Goal: Task Accomplishment & Management: Use online tool/utility

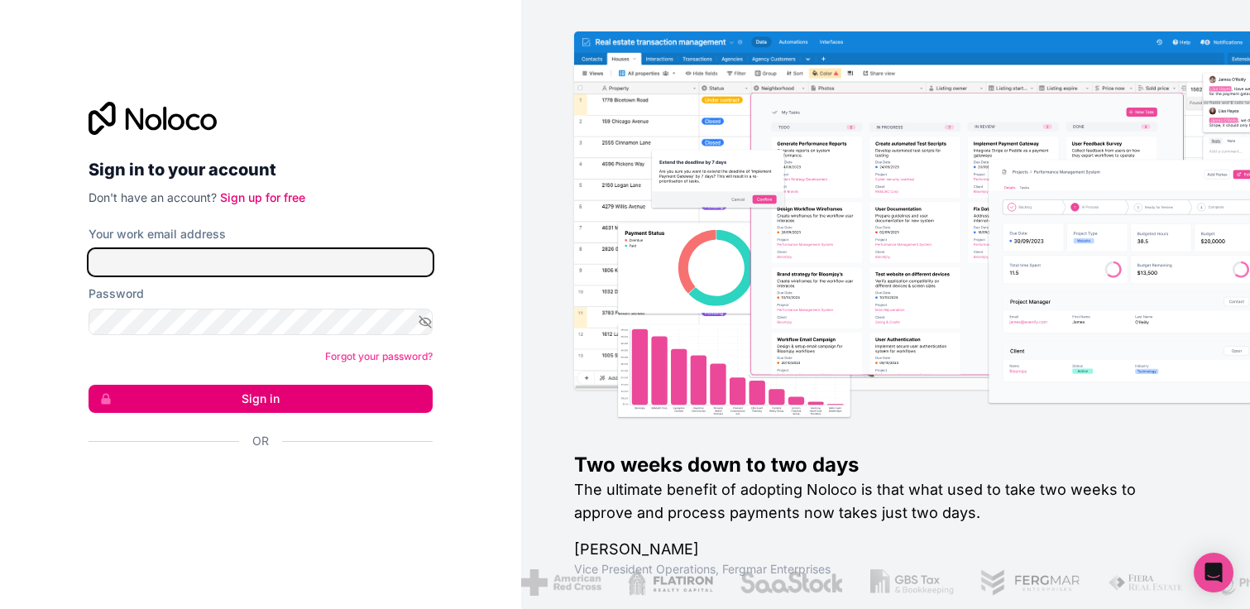
click at [328, 262] on input "Your work email address" at bounding box center [261, 262] width 344 height 26
type input "[EMAIL_ADDRESS][DOMAIN_NAME]"
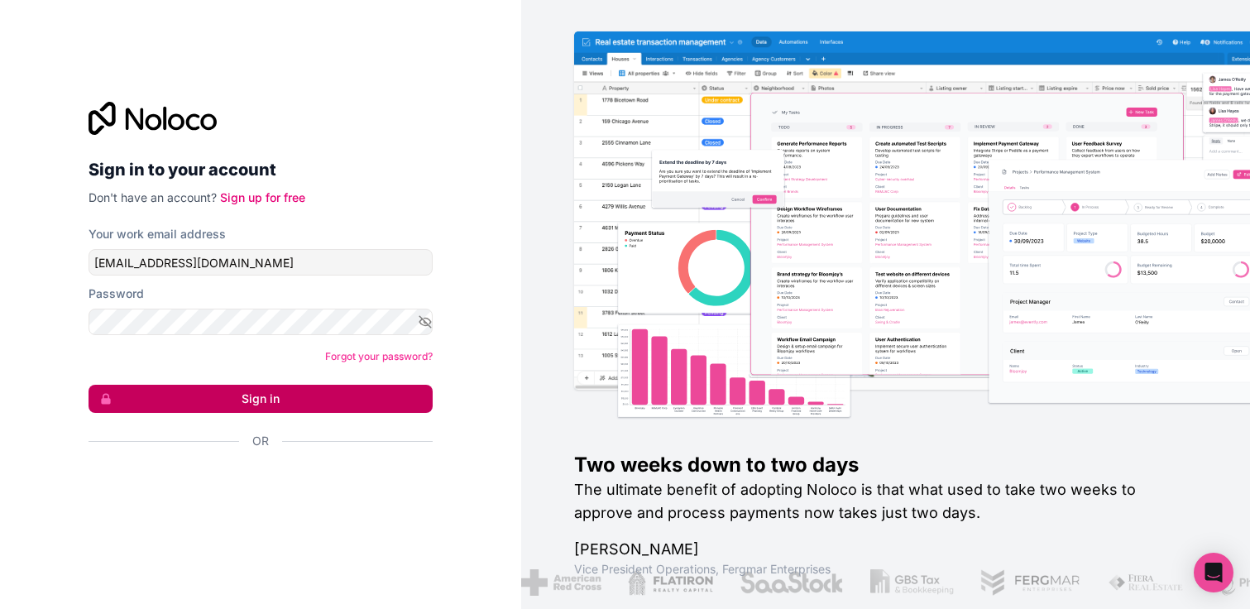
click at [358, 404] on button "Sign in" at bounding box center [261, 399] width 344 height 28
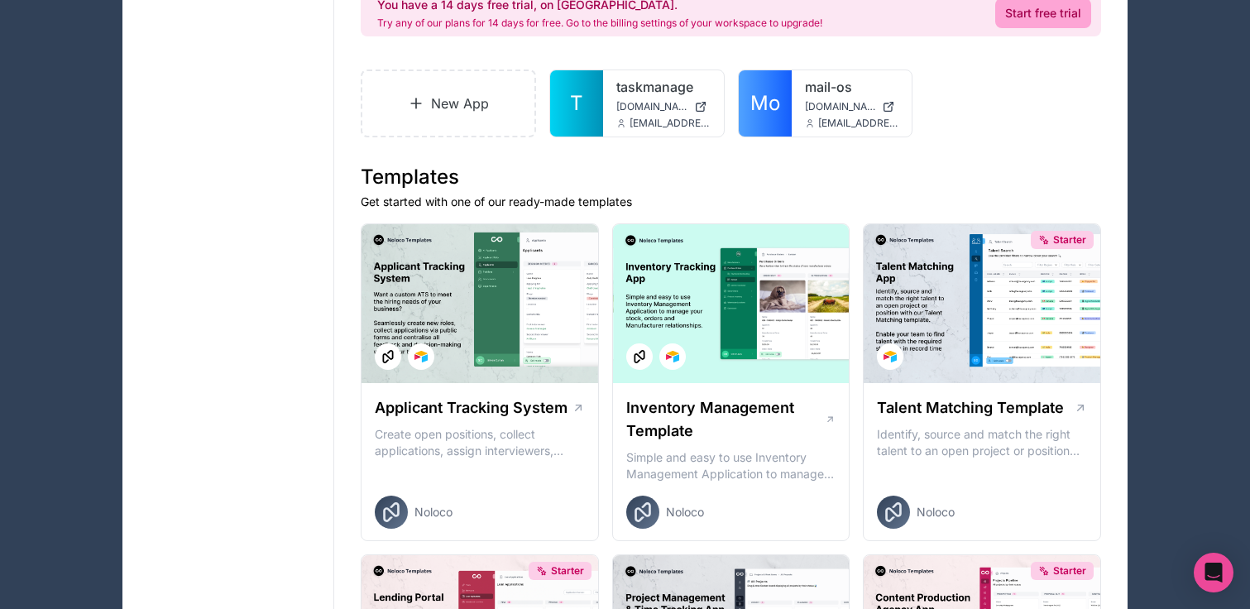
scroll to position [189, 0]
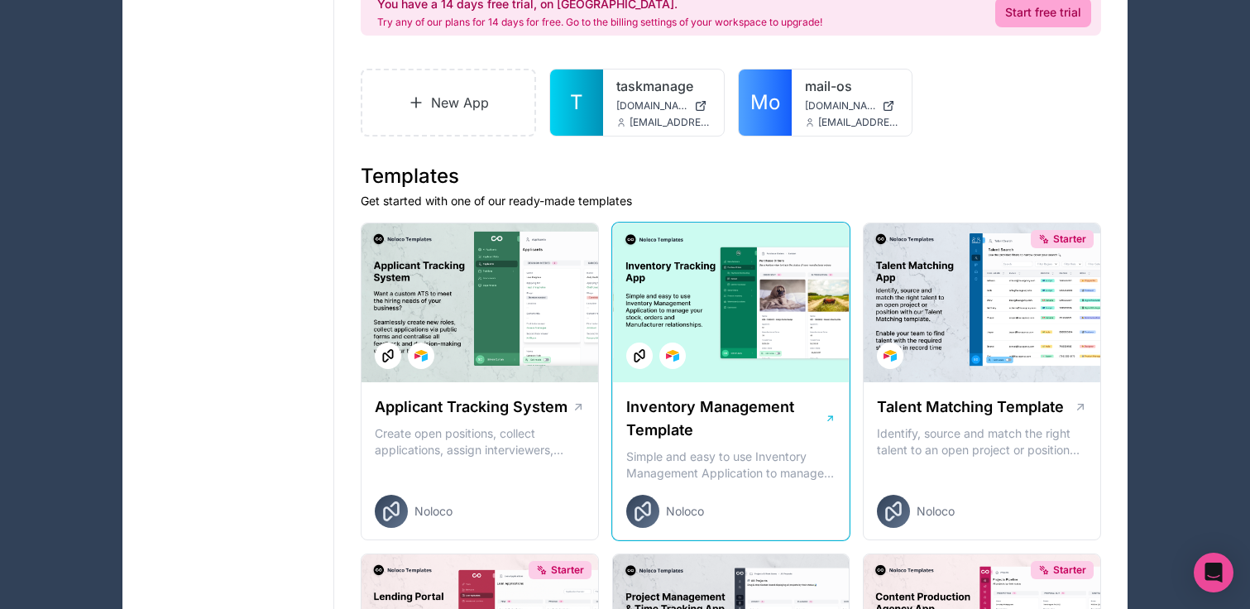
click at [795, 323] on div at bounding box center [731, 302] width 237 height 159
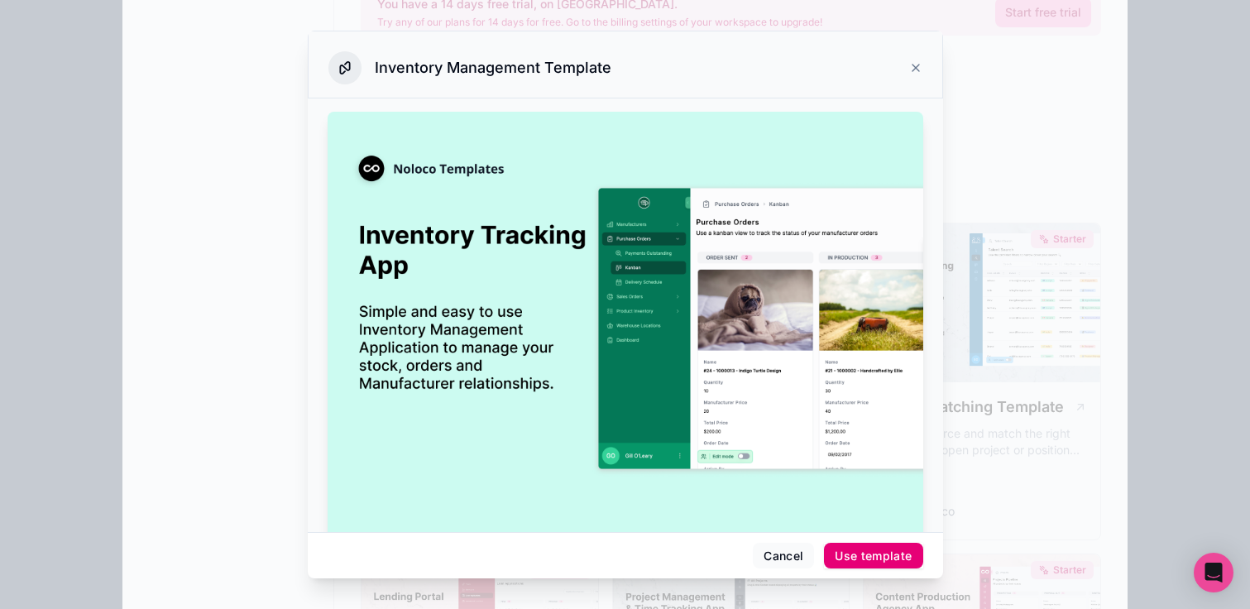
click at [877, 553] on div "Use template" at bounding box center [873, 555] width 77 height 15
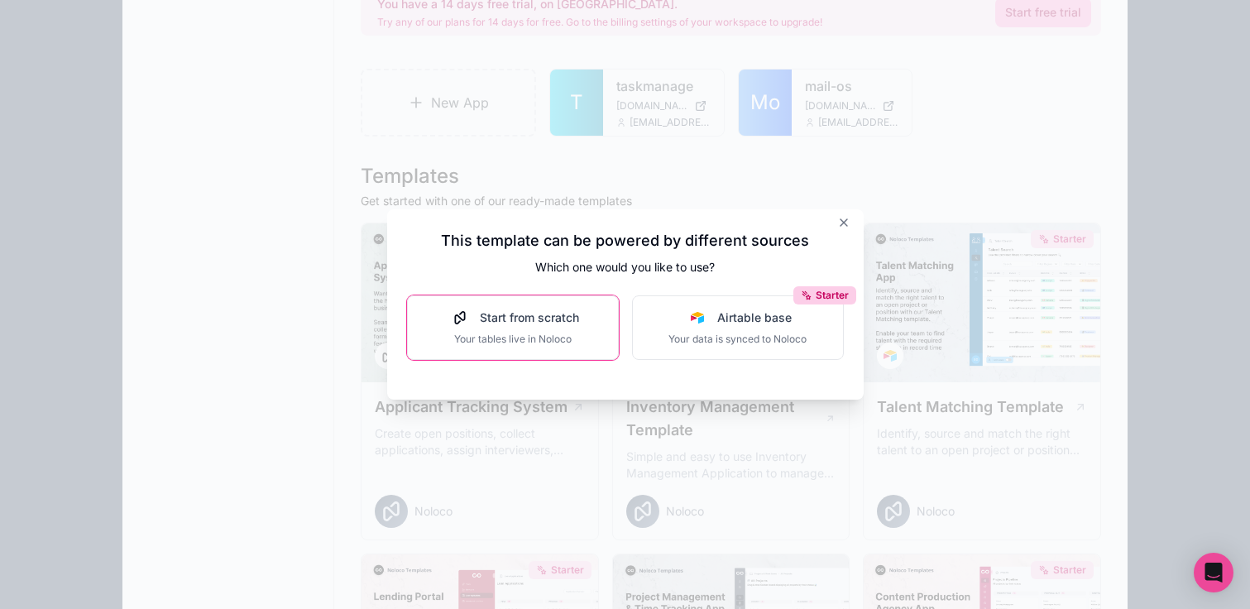
click at [539, 344] on span "Your tables live in Noloco" at bounding box center [513, 339] width 132 height 13
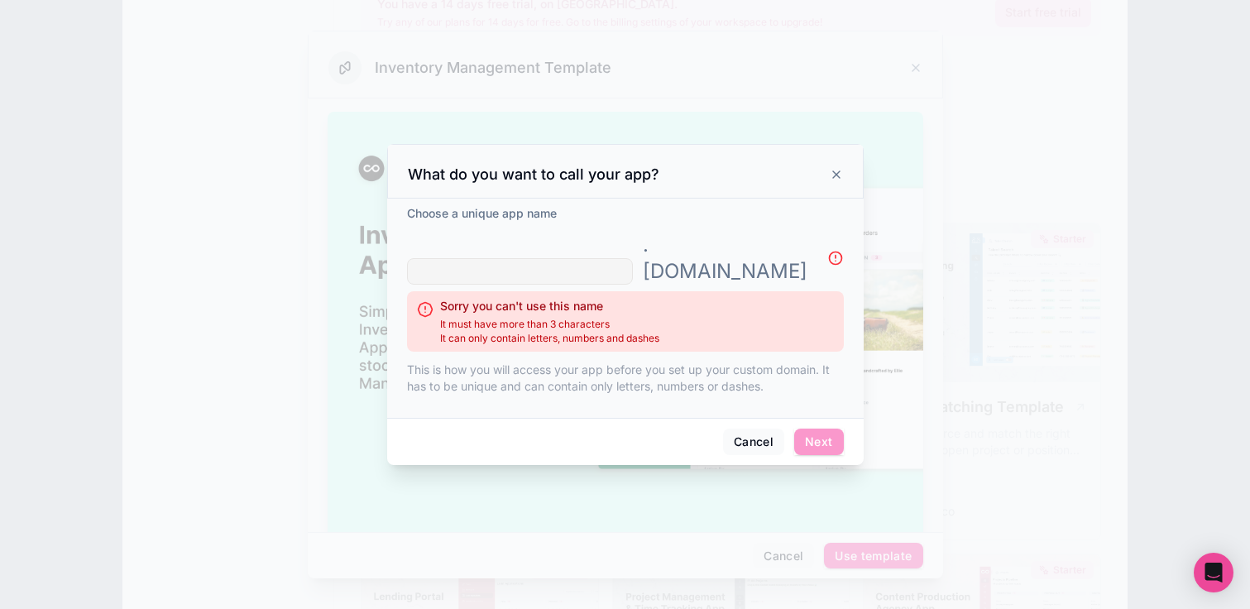
click at [834, 181] on icon at bounding box center [836, 174] width 13 height 13
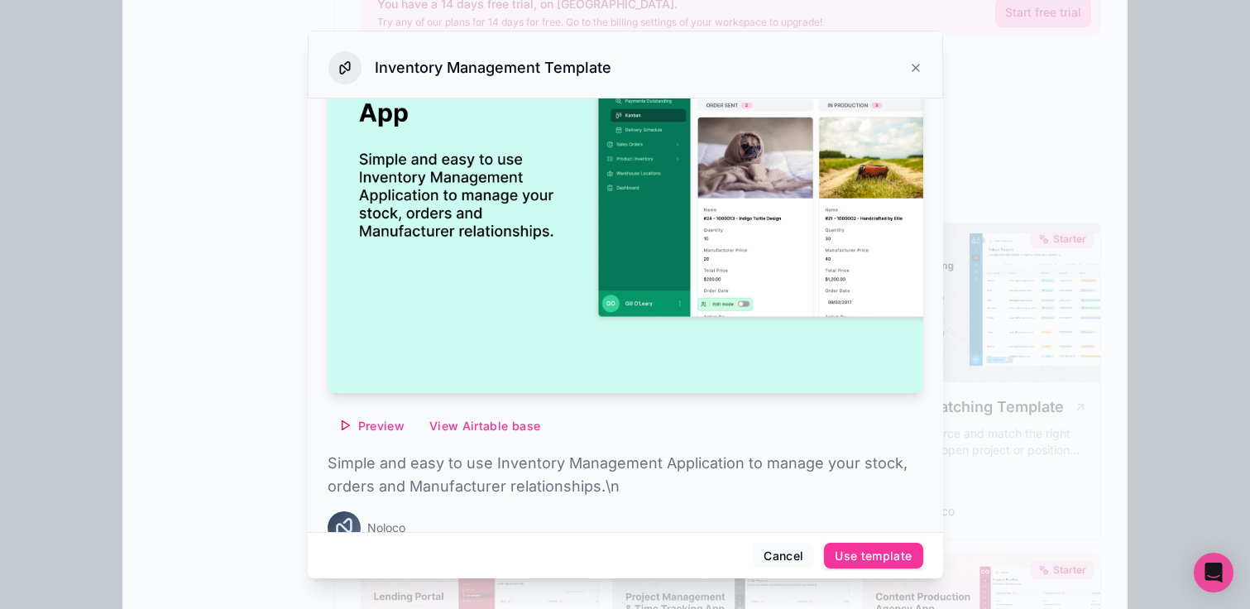
scroll to position [184, 0]
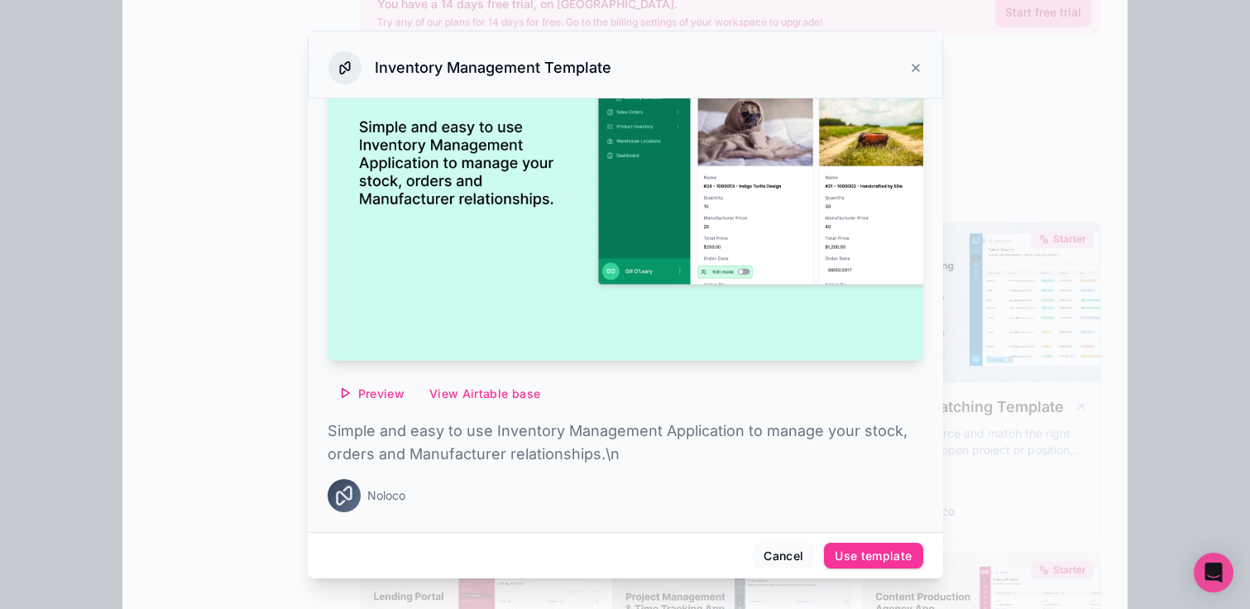
click at [378, 386] on span "Preview" at bounding box center [381, 393] width 46 height 15
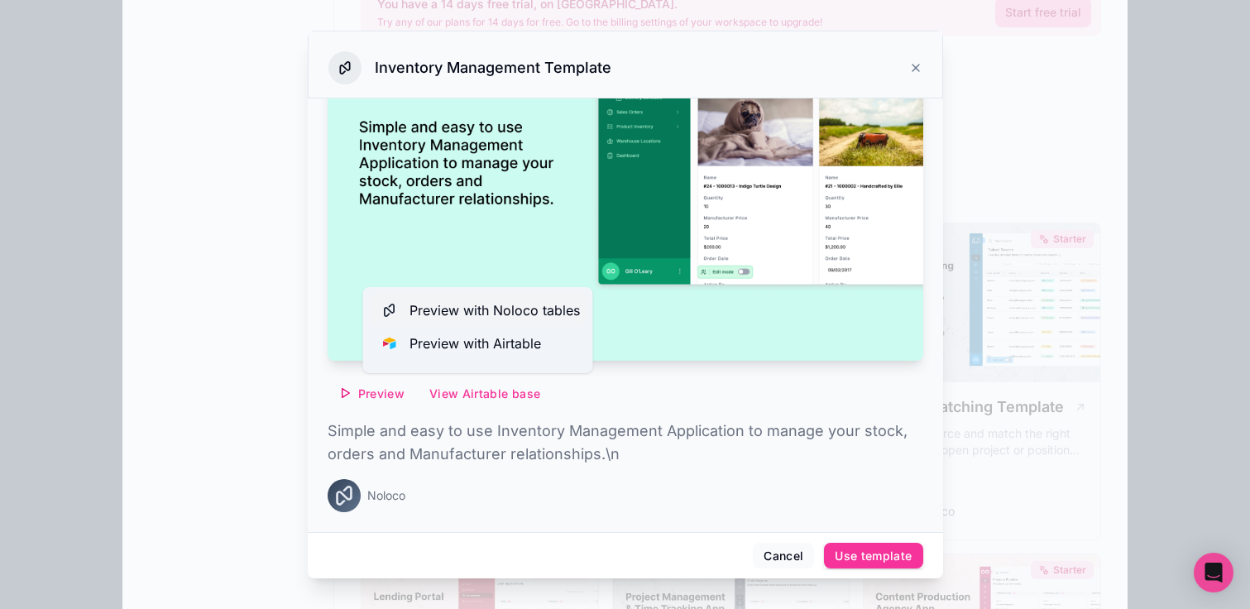
click at [536, 306] on span "Preview with Noloco tables" at bounding box center [494, 310] width 170 height 20
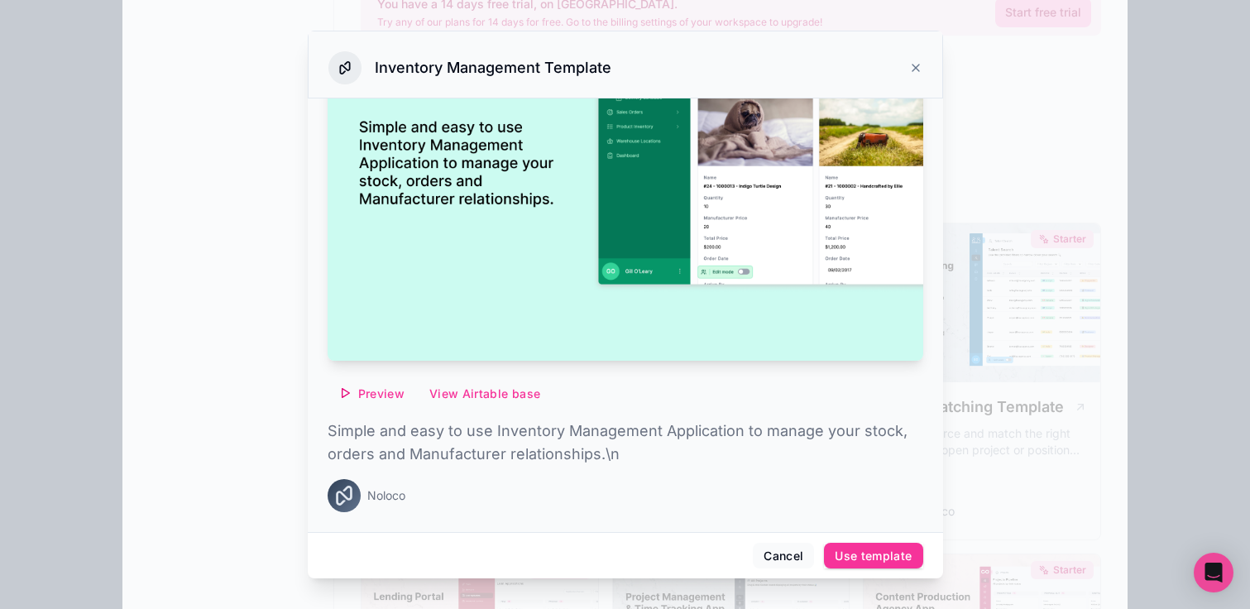
click at [726, 390] on div "Preview View Airtable base" at bounding box center [626, 393] width 596 height 26
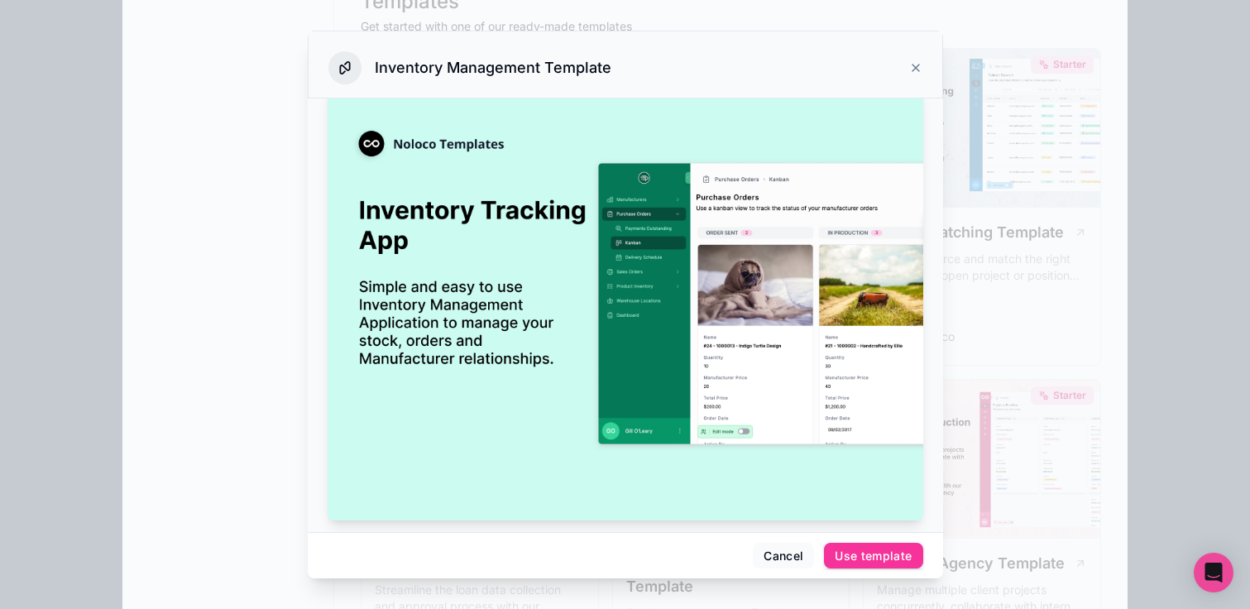
scroll to position [0, 0]
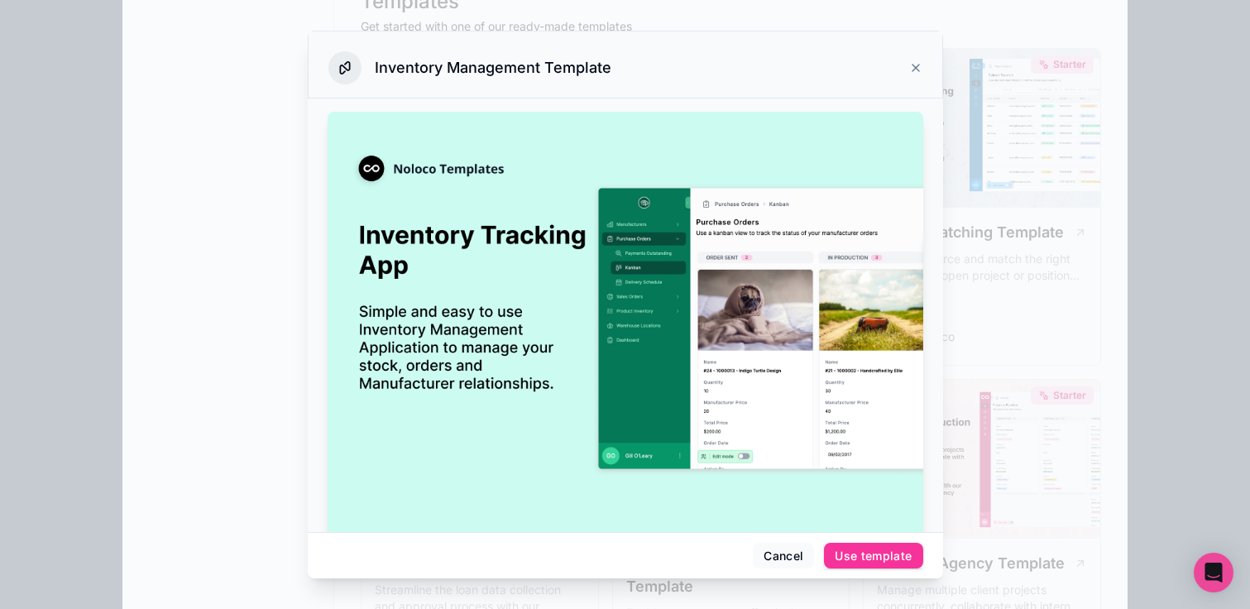
click at [916, 63] on icon at bounding box center [915, 67] width 13 height 13
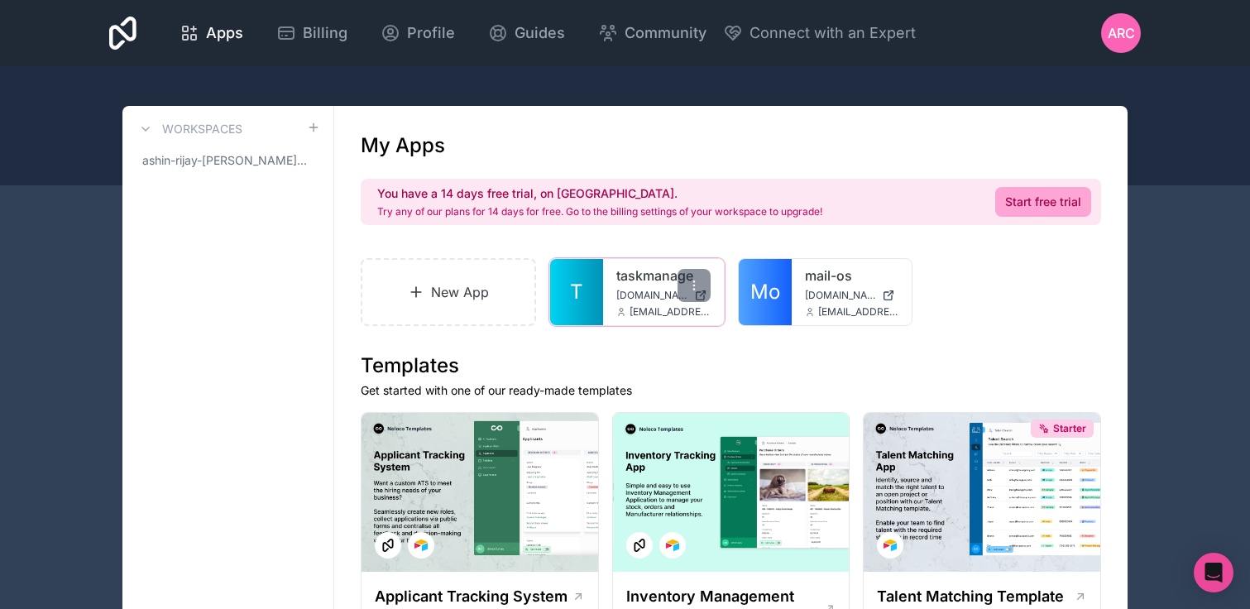
click at [620, 287] on div "taskmanage taskmanage.noloco.co ashin.cyrilnayakam@mail.bcu.ac.uk" at bounding box center [663, 292] width 121 height 66
click at [583, 301] on link "T" at bounding box center [576, 292] width 53 height 66
